Goal: Information Seeking & Learning: Learn about a topic

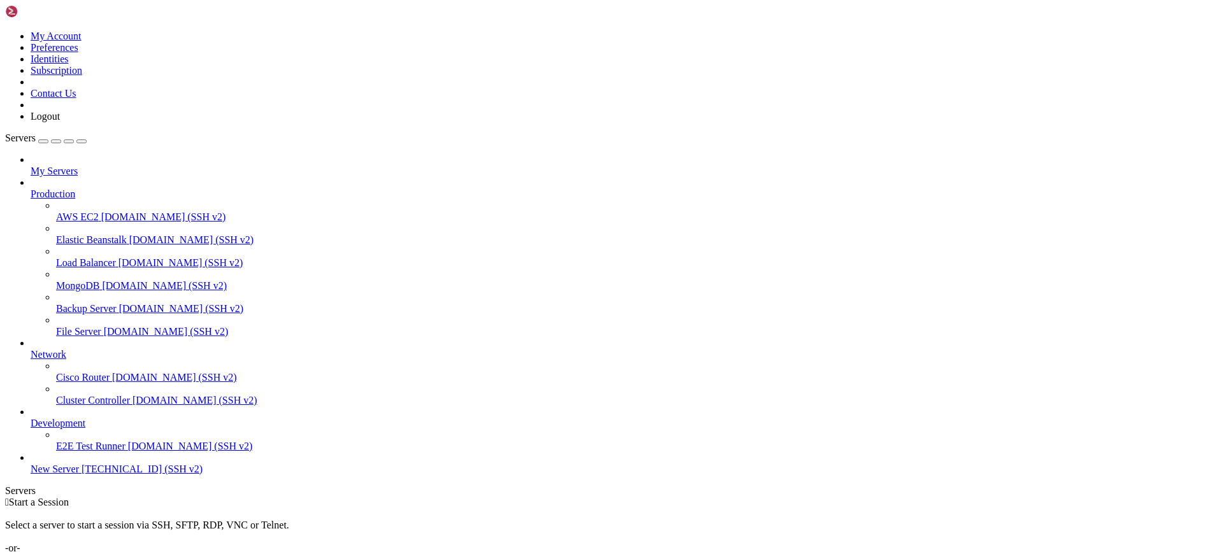
click at [98, 475] on span "[TECHNICAL_ID] (SSH v2)" at bounding box center [142, 469] width 121 height 11
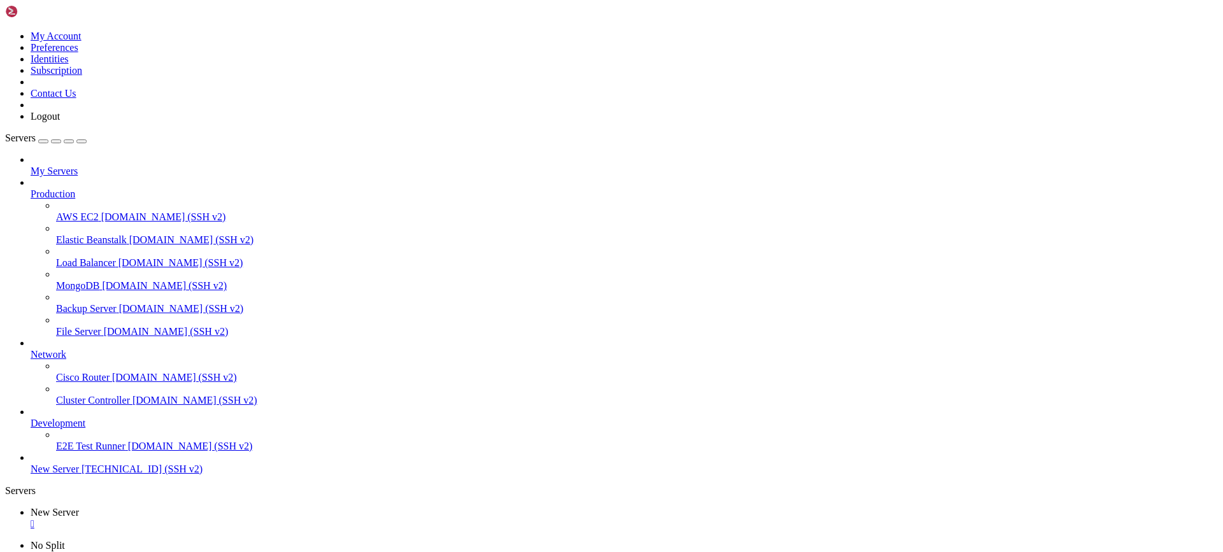
drag, startPoint x: 523, startPoint y: 894, endPoint x: 516, endPoint y: 892, distance: 7.3
drag, startPoint x: 652, startPoint y: 1275, endPoint x: 441, endPoint y: 1166, distance: 237.0
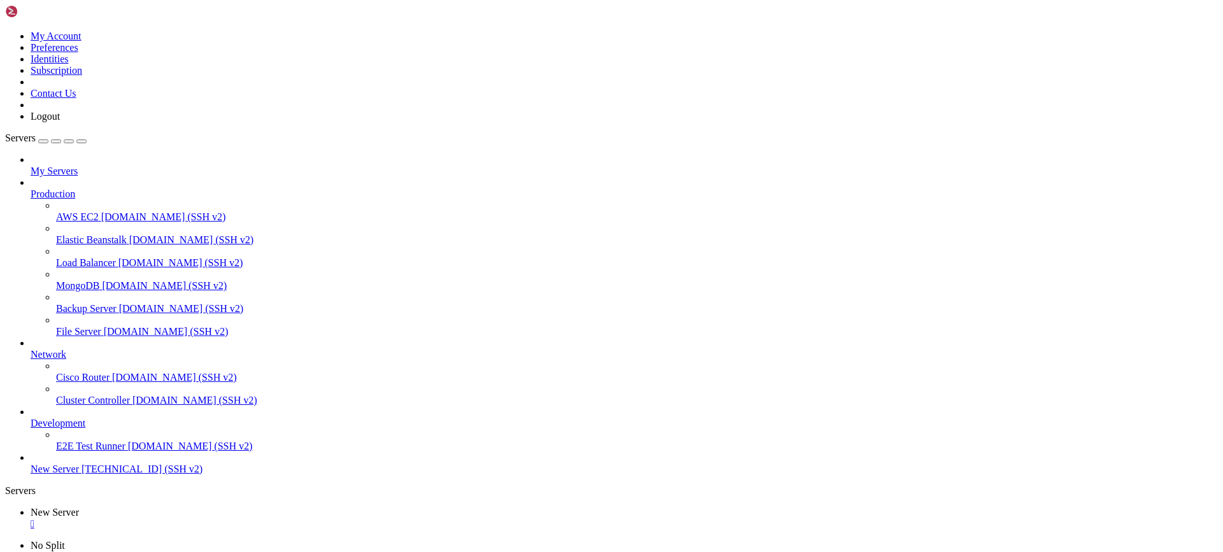
scroll to position [1185, 0]
drag, startPoint x: 293, startPoint y: 885, endPoint x: 348, endPoint y: 885, distance: 55.4
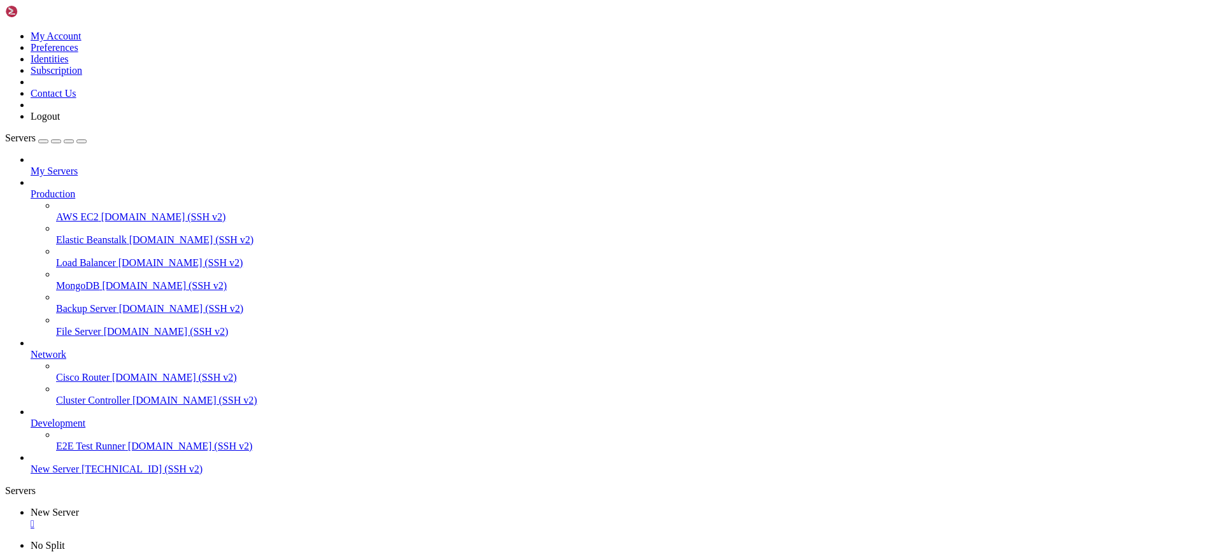
drag, startPoint x: 352, startPoint y: 1064, endPoint x: 522, endPoint y: 1061, distance: 169.5
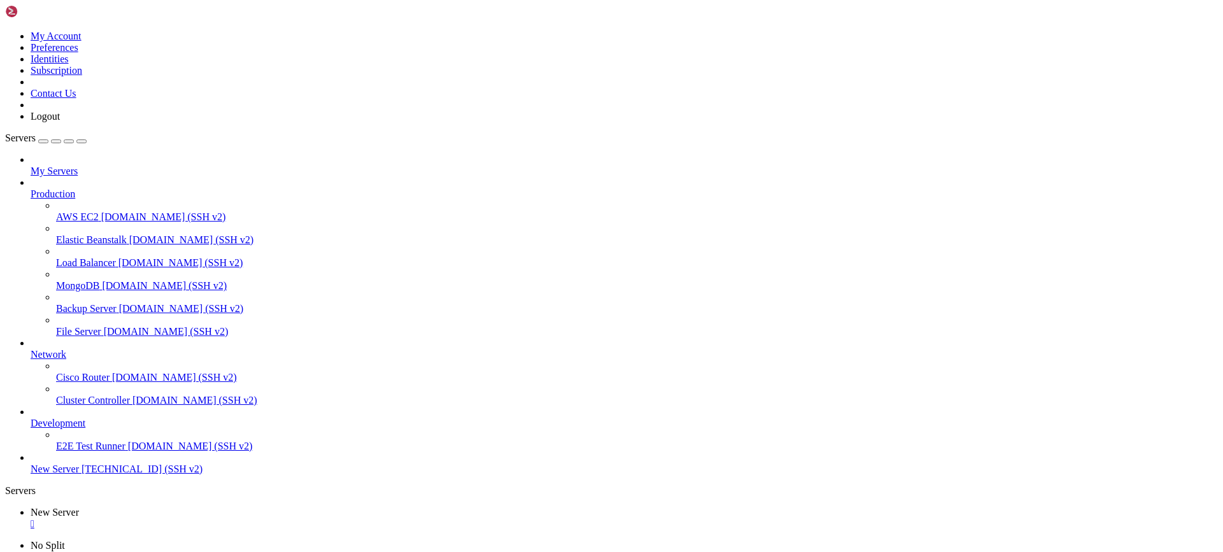
scroll to position [22156, 0]
drag, startPoint x: 704, startPoint y: 1128, endPoint x: 788, endPoint y: 1129, distance: 84.1
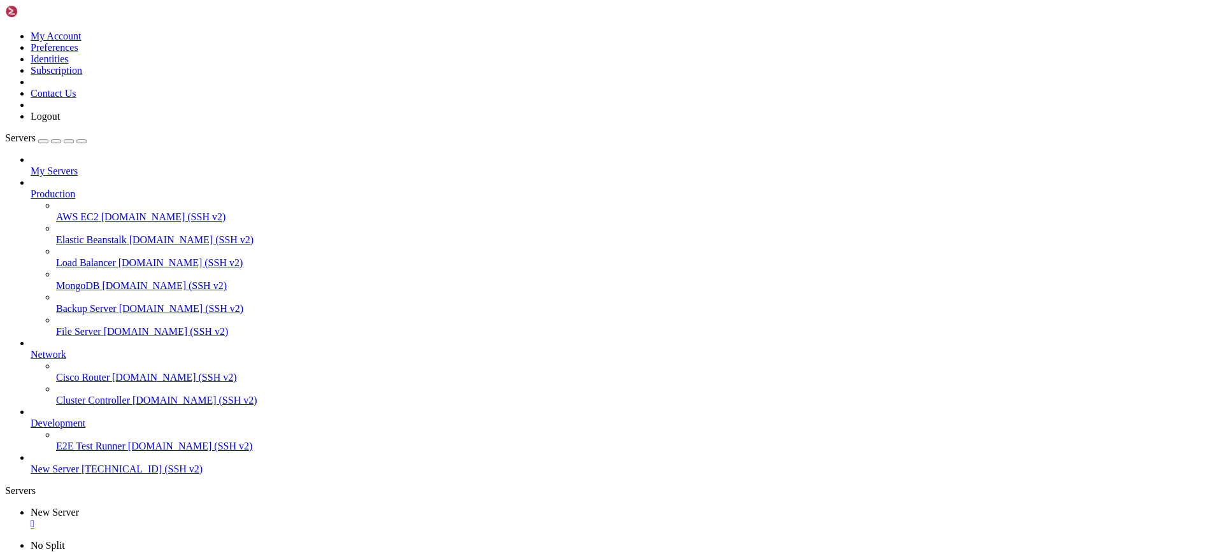
drag, startPoint x: 757, startPoint y: 1165, endPoint x: 885, endPoint y: 1160, distance: 128.1
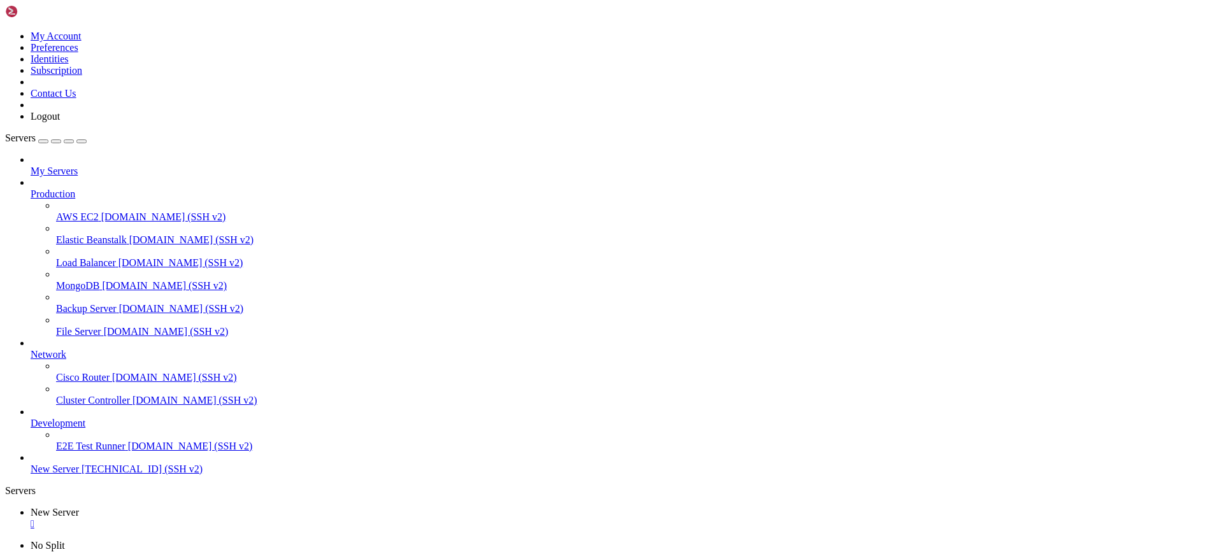
drag, startPoint x: 11, startPoint y: 947, endPoint x: 89, endPoint y: 946, distance: 78.4
drag, startPoint x: 11, startPoint y: 999, endPoint x: 84, endPoint y: 998, distance: 73.3
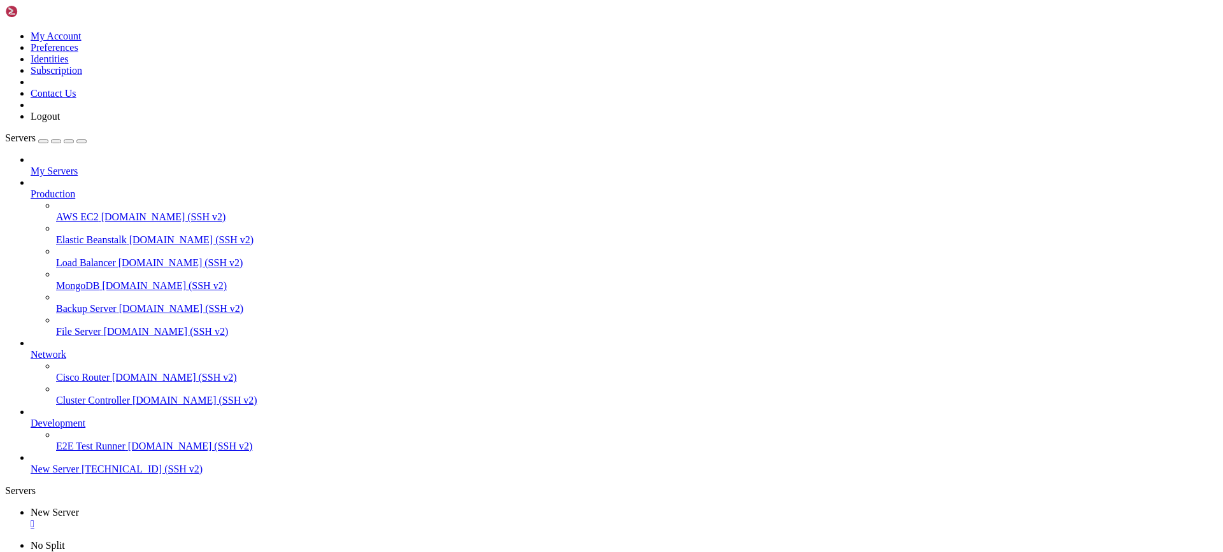
scroll to position [24806, 0]
drag, startPoint x: 12, startPoint y: 872, endPoint x: 63, endPoint y: 866, distance: 51.3
drag, startPoint x: 11, startPoint y: 833, endPoint x: 76, endPoint y: 834, distance: 64.4
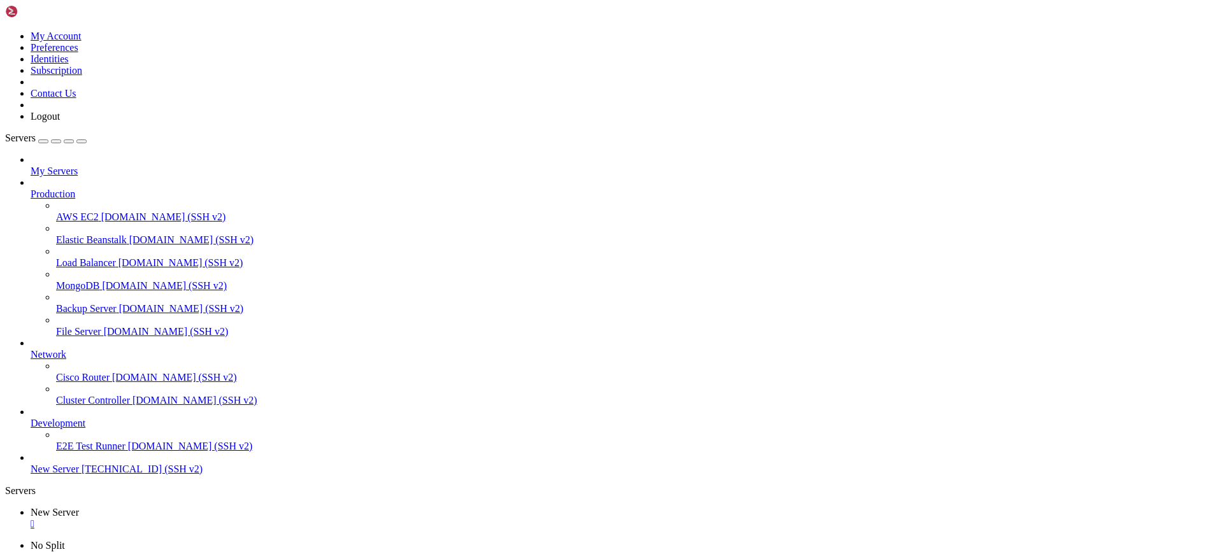
drag, startPoint x: 10, startPoint y: 1128, endPoint x: 89, endPoint y: 1128, distance: 78.4
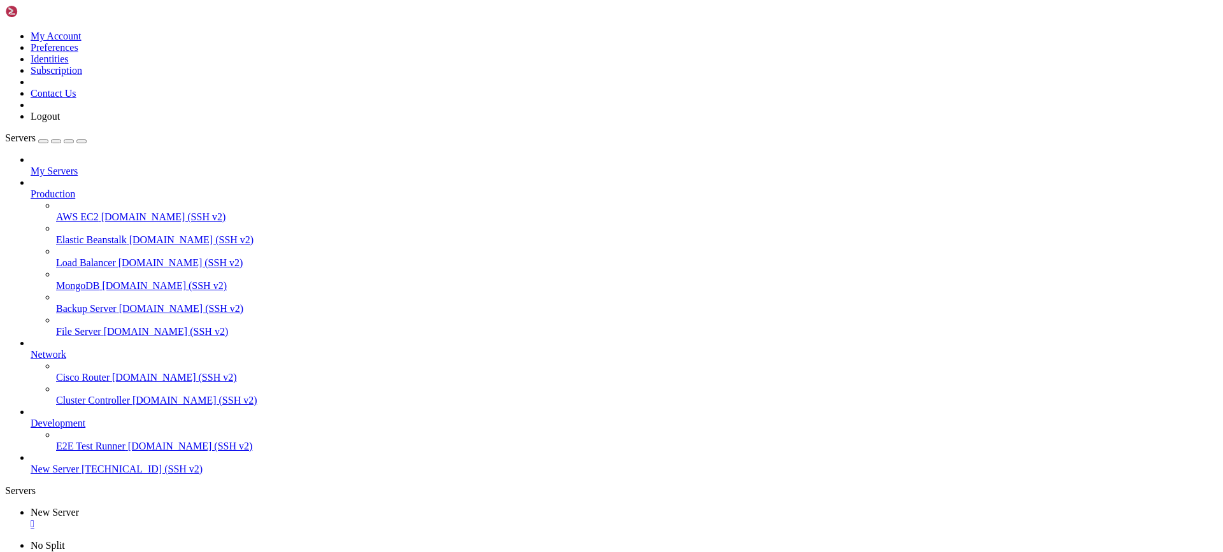
scroll to position [24883, 0]
drag, startPoint x: 10, startPoint y: 1129, endPoint x: 73, endPoint y: 1127, distance: 63.1
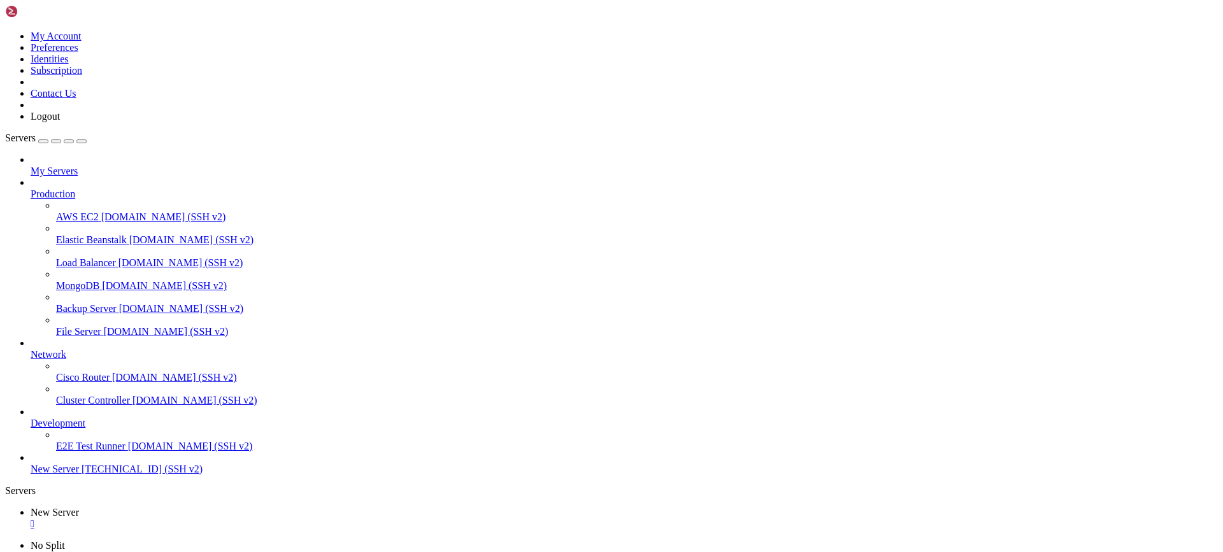
scroll to position [24934, 0]
